Goal: Check status: Check status

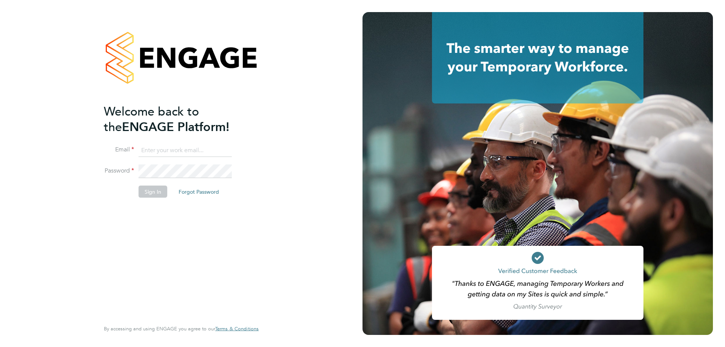
type input "info@cbwstaffingsolutions.com"
click at [155, 193] on button "Sign In" at bounding box center [153, 192] width 29 height 12
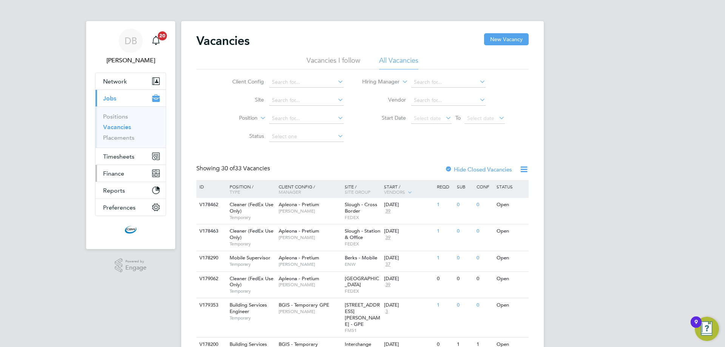
click at [125, 176] on button "Finance" at bounding box center [131, 173] width 70 height 17
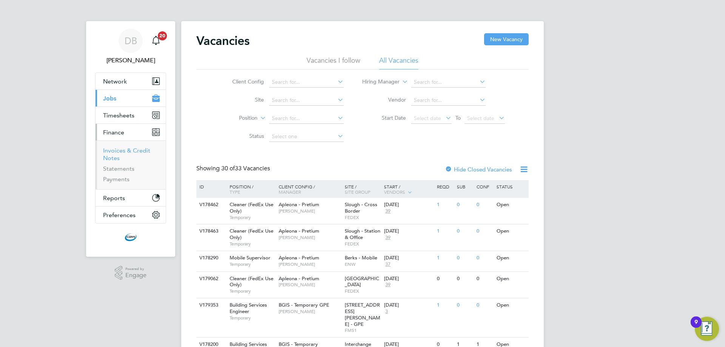
click at [119, 153] on link "Invoices & Credit Notes" at bounding box center [126, 154] width 47 height 15
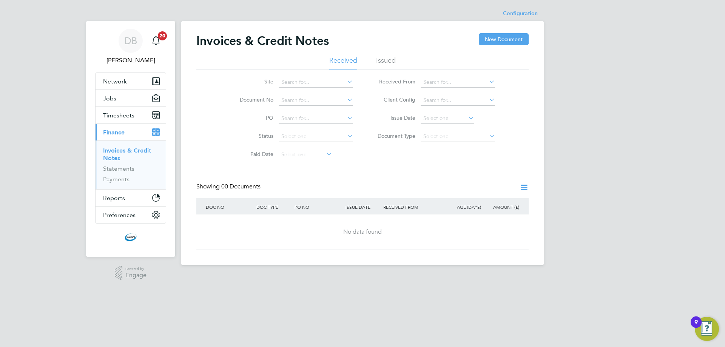
click at [385, 62] on li "Issued" at bounding box center [386, 63] width 20 height 14
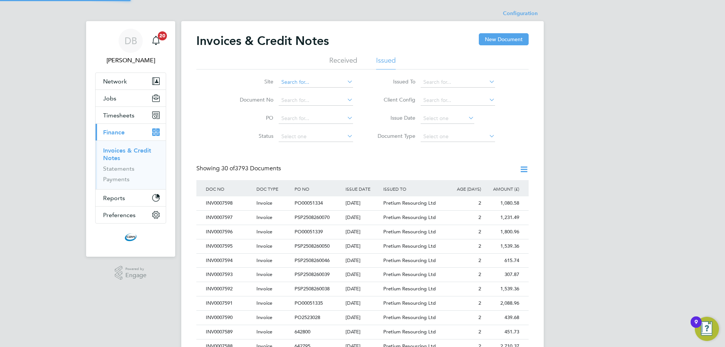
click at [307, 79] on input at bounding box center [316, 82] width 74 height 11
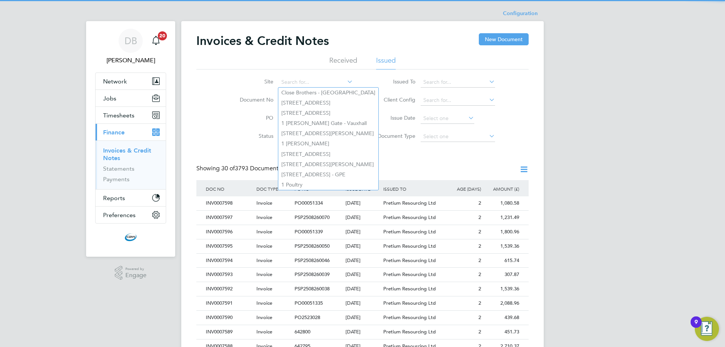
drag, startPoint x: 533, startPoint y: 133, endPoint x: 482, endPoint y: 128, distance: 51.2
click at [532, 133] on div "Invoices & Credit Notes New Document Received Issued Site Document No PO Status…" at bounding box center [362, 342] width 363 height 642
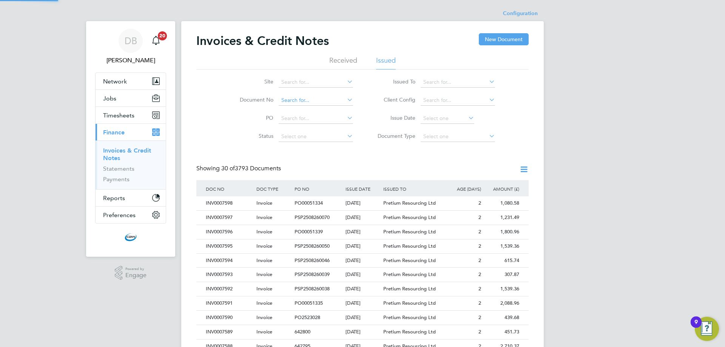
click at [311, 102] on input at bounding box center [316, 100] width 74 height 11
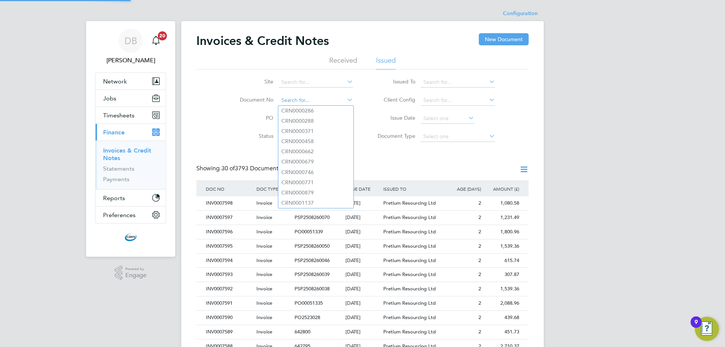
paste input "INV0007456"
type input "CRN0000286"
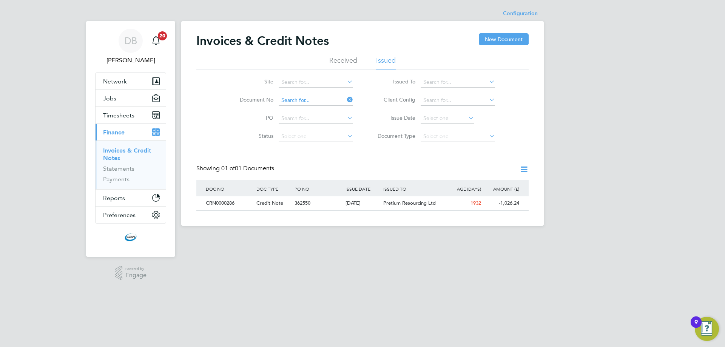
click at [333, 96] on input at bounding box center [316, 100] width 74 height 11
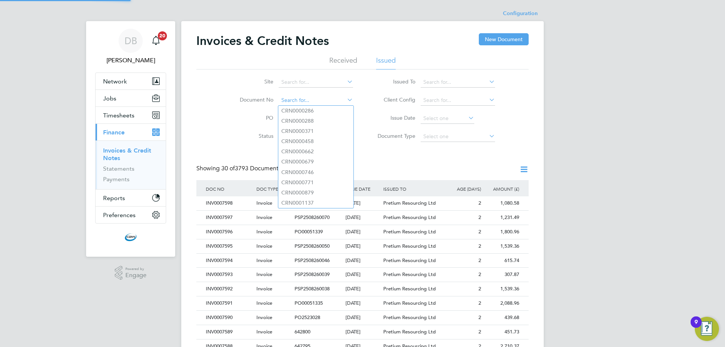
paste input "INV0007456"
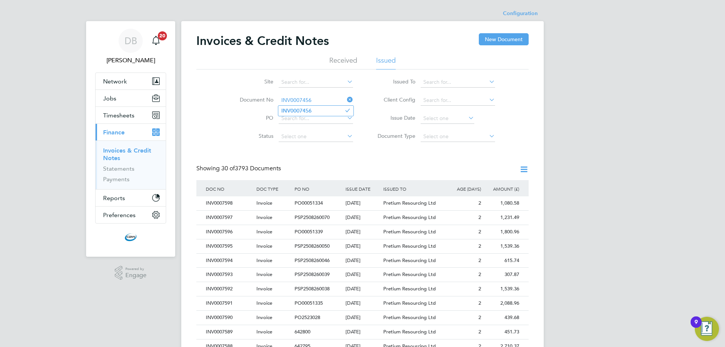
type input "INV0007456"
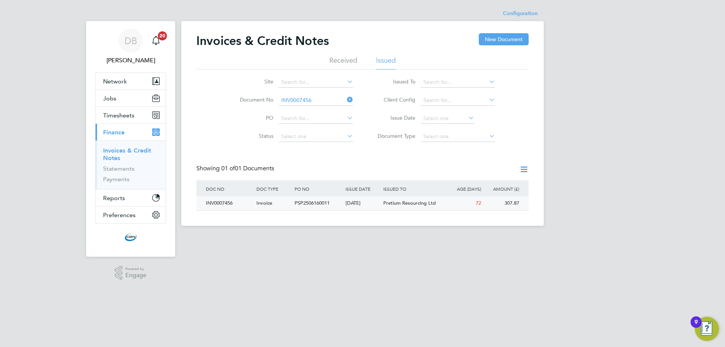
click at [368, 204] on div "[DATE]" at bounding box center [363, 203] width 38 height 14
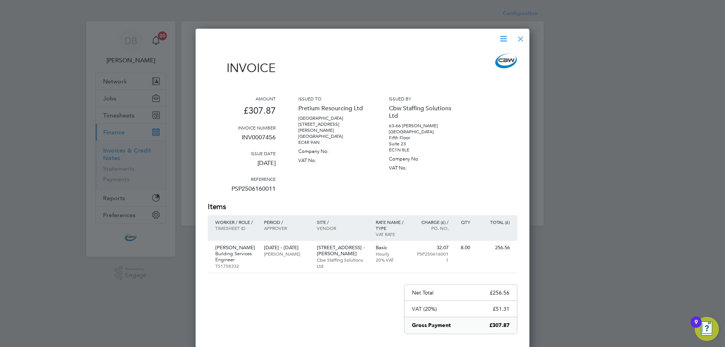
click at [621, 193] on div at bounding box center [362, 173] width 725 height 347
click at [523, 40] on div at bounding box center [521, 37] width 14 height 14
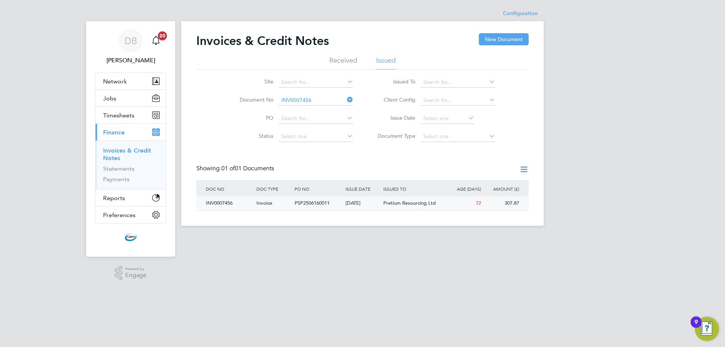
click at [434, 204] on span "Pretium Resourcing Ltd" at bounding box center [409, 203] width 53 height 6
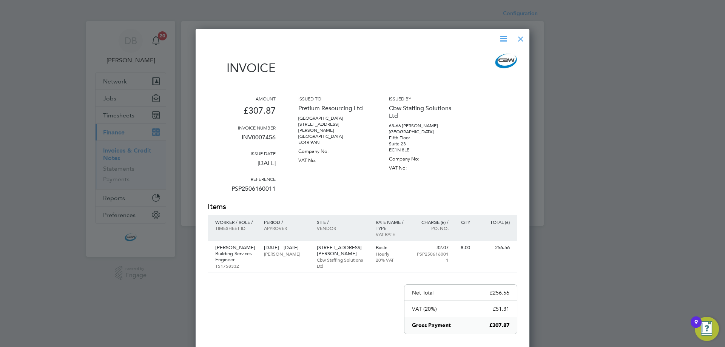
drag, startPoint x: 725, startPoint y: 66, endPoint x: 727, endPoint y: 71, distance: 4.9
click at [725, 71] on html "DB [PERSON_NAME] Notifications 20 Applications: Network Team Members Businesses…" at bounding box center [362, 119] width 725 height 238
